Goal: Transaction & Acquisition: Purchase product/service

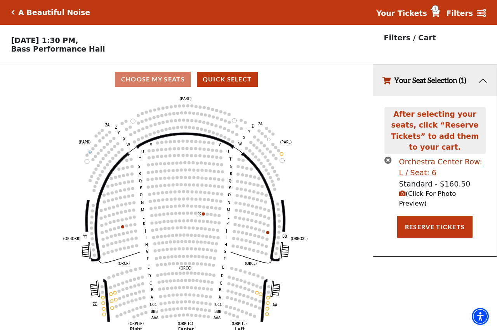
click at [205, 219] on icon "Left (ORPITL) Right (ORPITR) Center (ORPITC) ZZ AA YY BB ZA ZA (ORCL) (ORCR) (O…" at bounding box center [186, 214] width 335 height 241
click at [202, 216] on use "Seat Selected" at bounding box center [202, 213] width 3 height 3
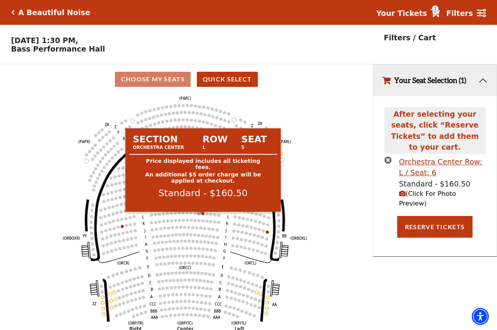
click at [204, 215] on circle at bounding box center [202, 213] width 3 height 3
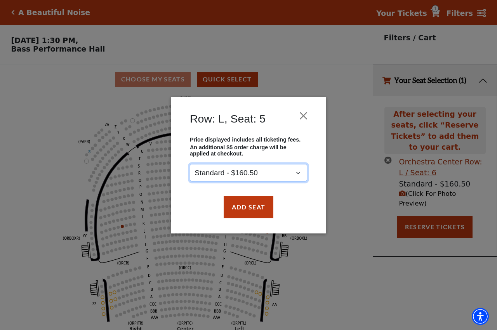
click at [190, 164] on select "Standard - $160.50" at bounding box center [248, 172] width 117 height 17
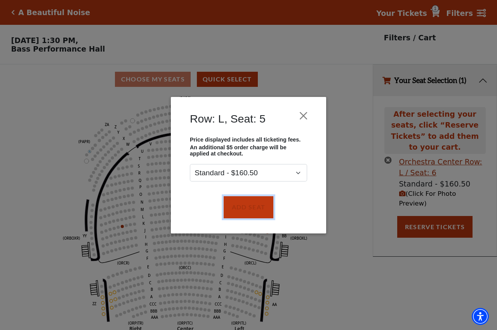
click at [239, 207] on button "Add Seat" at bounding box center [249, 207] width 50 height 22
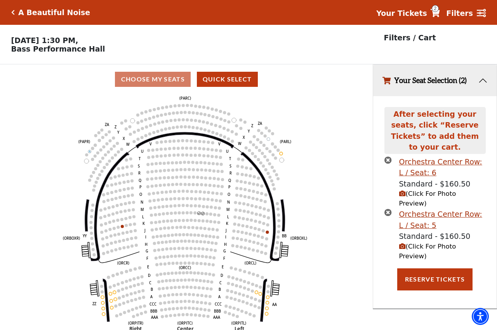
scroll to position [19, 0]
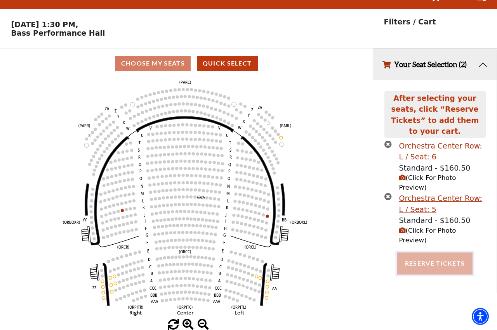
click at [435, 253] on button "Reserve Tickets" at bounding box center [434, 264] width 75 height 22
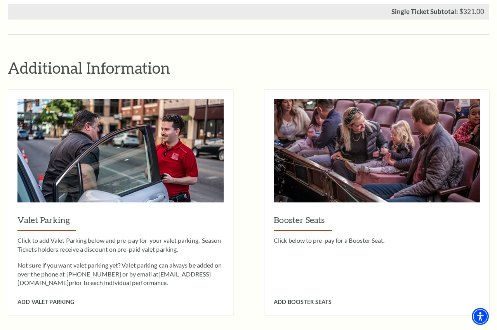
scroll to position [673, 0]
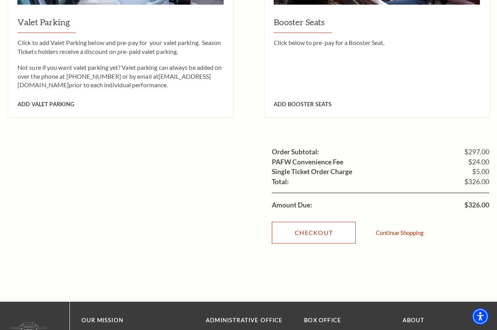
click at [295, 222] on link "Checkout" at bounding box center [314, 233] width 84 height 22
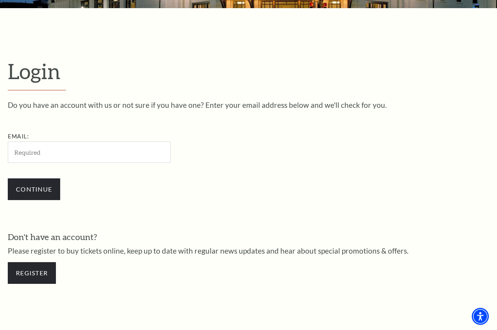
scroll to position [92, 0]
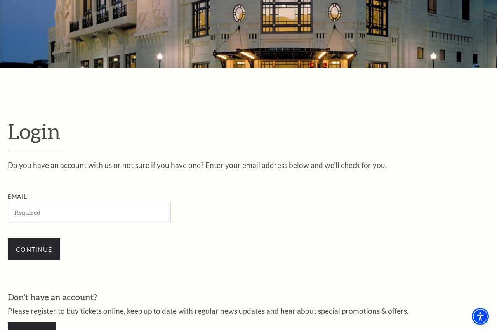
click at [35, 213] on input "Email:" at bounding box center [89, 212] width 163 height 21
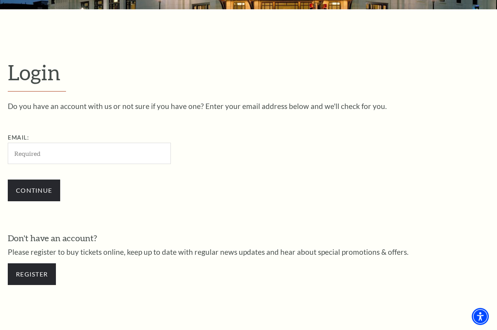
scroll to position [132, 0]
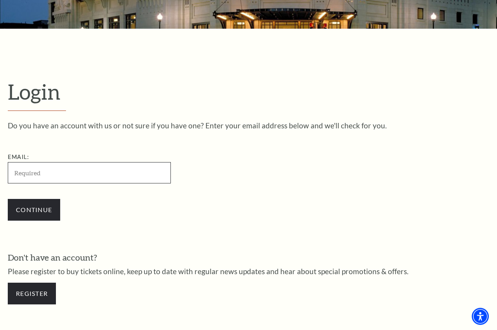
paste input "porkvegan@gmail.com"
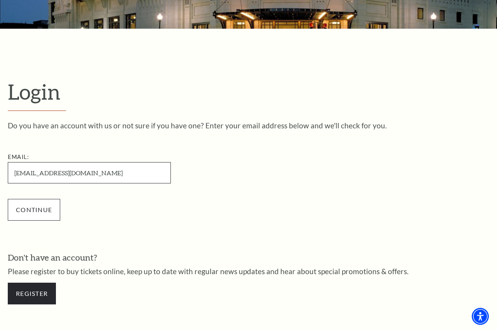
type input "porkvegan@gmail.com"
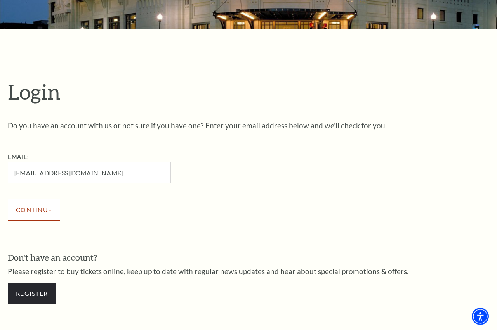
click at [33, 205] on input "Continue" at bounding box center [34, 210] width 52 height 22
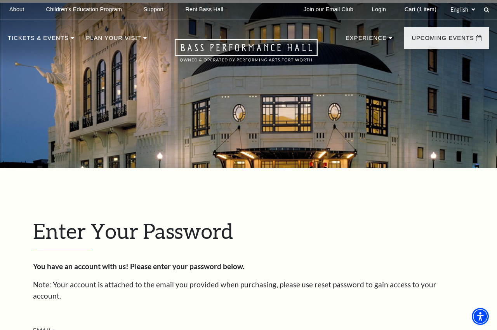
scroll to position [219, 0]
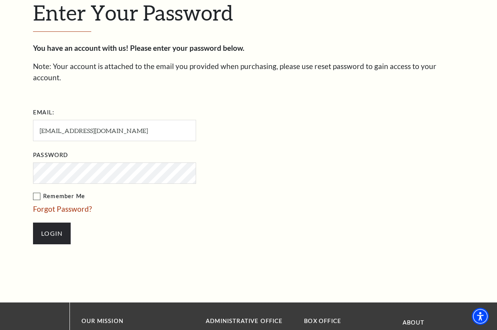
click at [33, 223] on input "Login" at bounding box center [52, 234] width 38 height 22
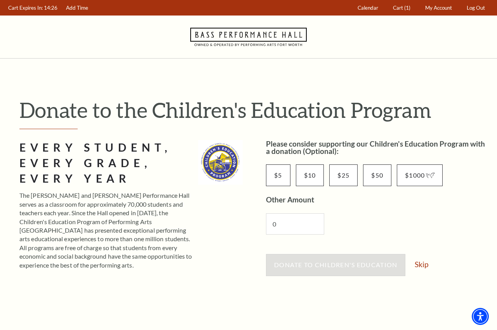
click at [422, 272] on div "Donate to Children's Education Skip" at bounding box center [377, 268] width 223 height 29
click at [421, 265] on link "Skip" at bounding box center [422, 264] width 14 height 7
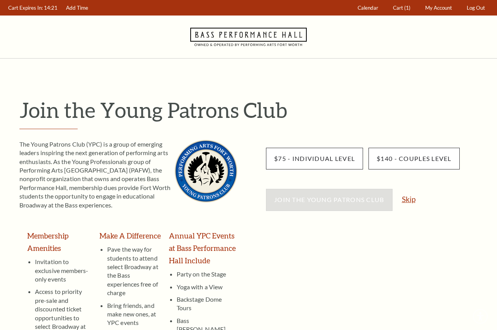
click at [408, 203] on link "Skip" at bounding box center [409, 199] width 14 height 7
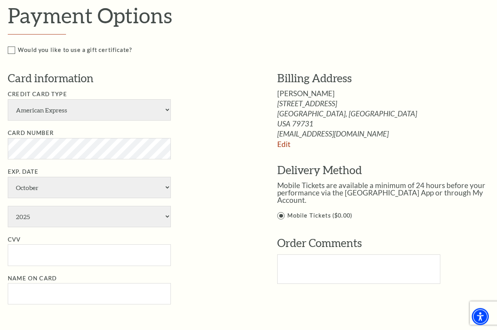
scroll to position [317, 0]
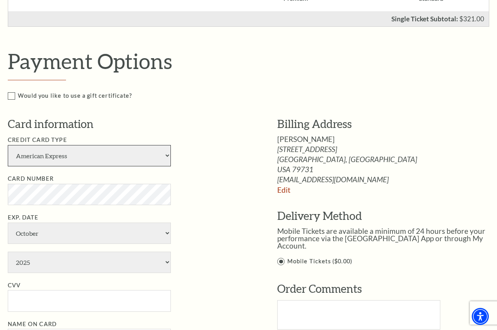
click at [8, 145] on select "American Express Visa Master Card Discover" at bounding box center [89, 155] width 163 height 21
select select "25"
click option "Master Card" at bounding box center [0, 0] width 0 height 0
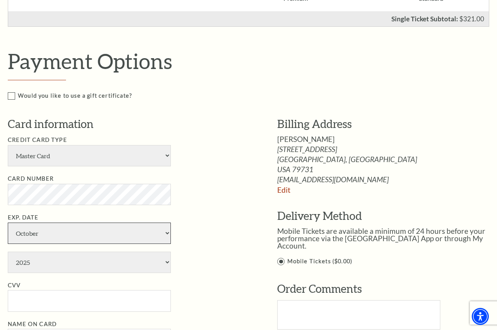
click at [8, 223] on select "January February March April May June July August September October November De…" at bounding box center [89, 233] width 163 height 21
select select "6"
click option "June" at bounding box center [0, 0] width 0 height 0
click at [8, 252] on select "2025 2026 2027 2028 2029 2030 2031 2032 2033 2034" at bounding box center [89, 262] width 163 height 21
select select "2029"
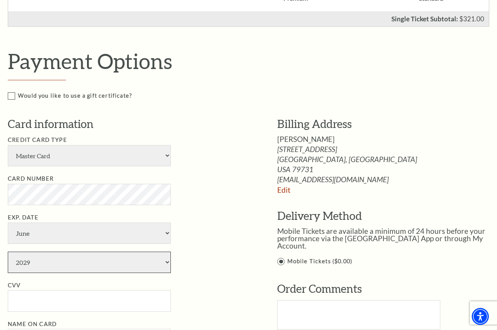
click option "2029" at bounding box center [0, 0] width 0 height 0
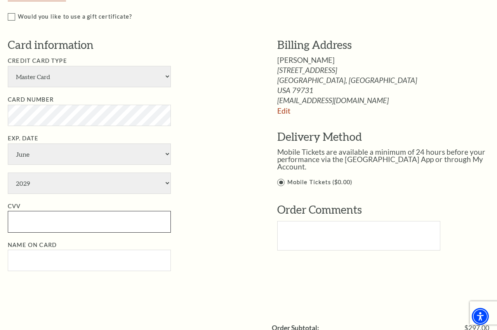
click at [52, 215] on input "CVV" at bounding box center [89, 221] width 163 height 21
type input "306"
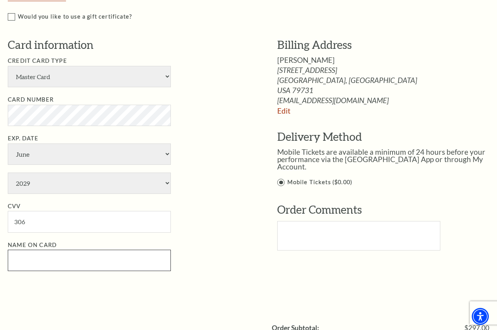
click at [45, 262] on input "Name on Card" at bounding box center [89, 260] width 163 height 21
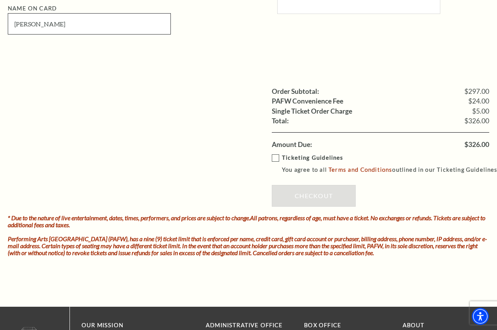
scroll to position [633, 0]
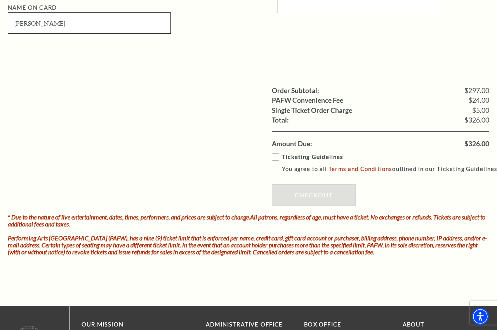
type input "[PERSON_NAME]"
click at [274, 157] on label "Ticketing Guidelines You agree to all Terms and Conditions outlined in our Tick…" at bounding box center [386, 163] width 229 height 21
click at [0, 0] on input "Ticketing Guidelines You agree to all Terms and Conditions outlined in our Tick…" at bounding box center [0, 0] width 0 height 0
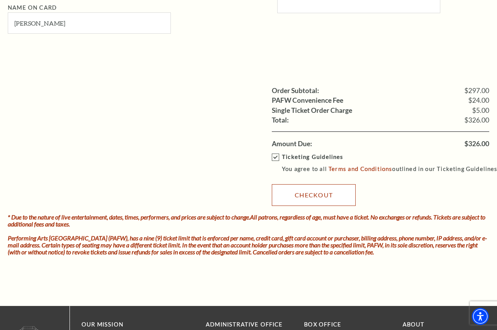
click at [297, 192] on link "Checkout" at bounding box center [314, 195] width 84 height 22
